Goal: Task Accomplishment & Management: Manage account settings

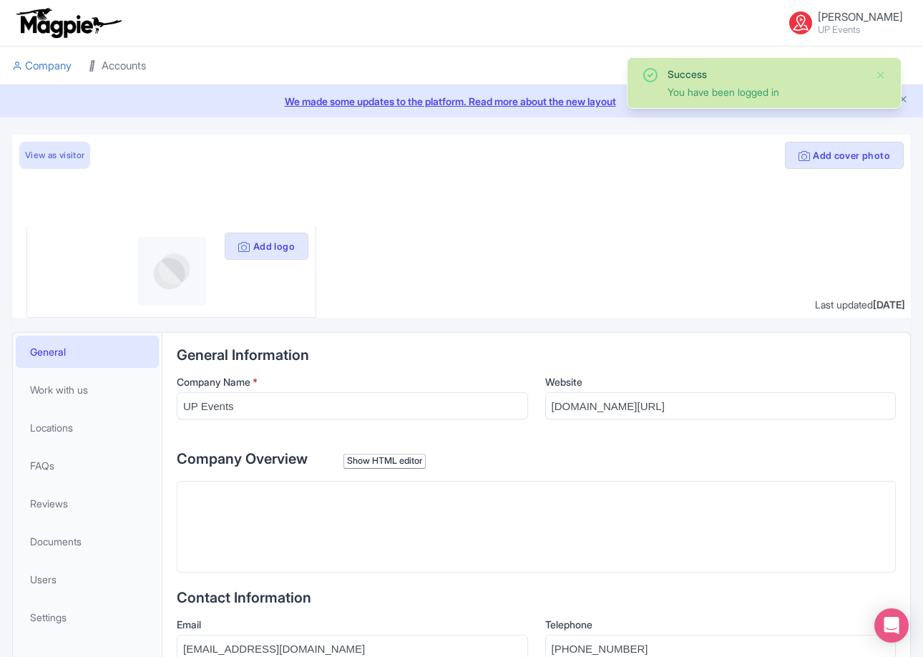
click at [135, 67] on link "Accounts" at bounding box center [117, 66] width 57 height 39
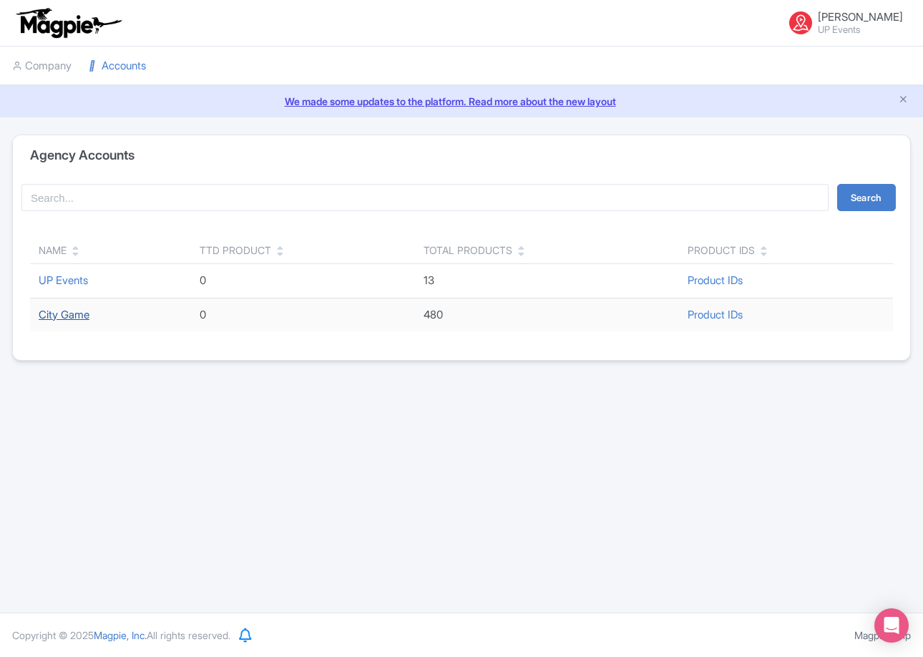
click at [72, 319] on link "City Game" at bounding box center [64, 315] width 51 height 14
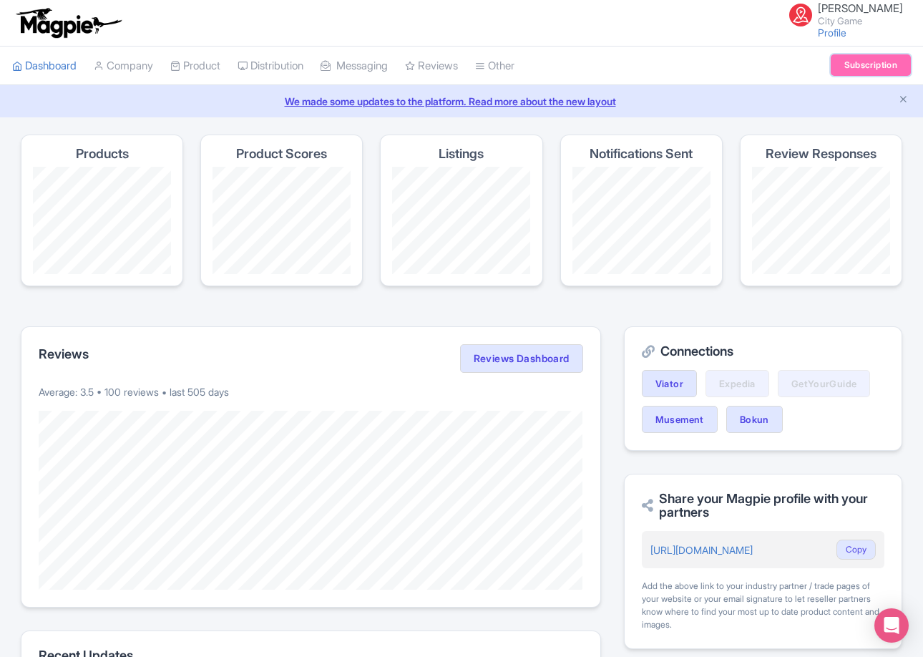
click at [849, 69] on link "Subscription" at bounding box center [871, 64] width 80 height 21
click at [200, 101] on link "My Products" at bounding box center [239, 102] width 136 height 22
